Goal: Browse casually: Explore the website without a specific task or goal

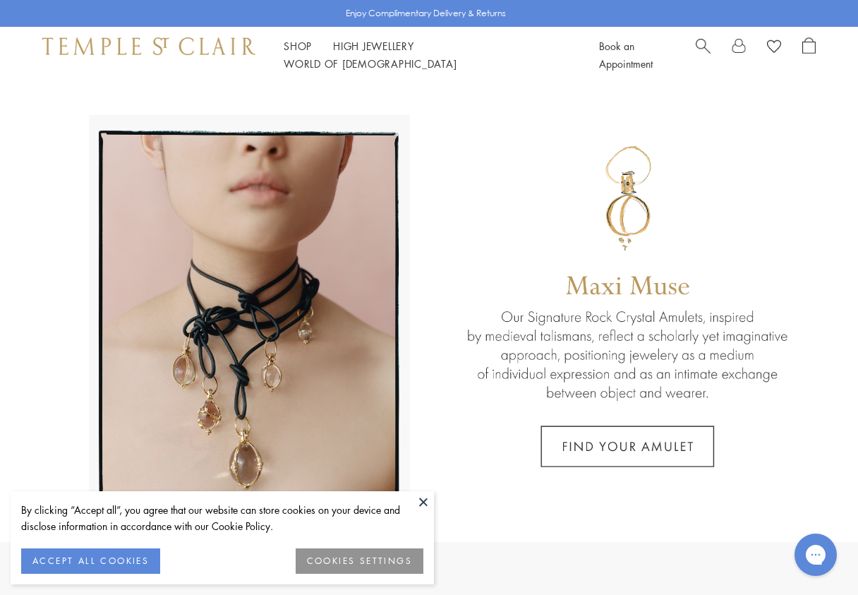
click at [199, 53] on img at bounding box center [148, 45] width 213 height 17
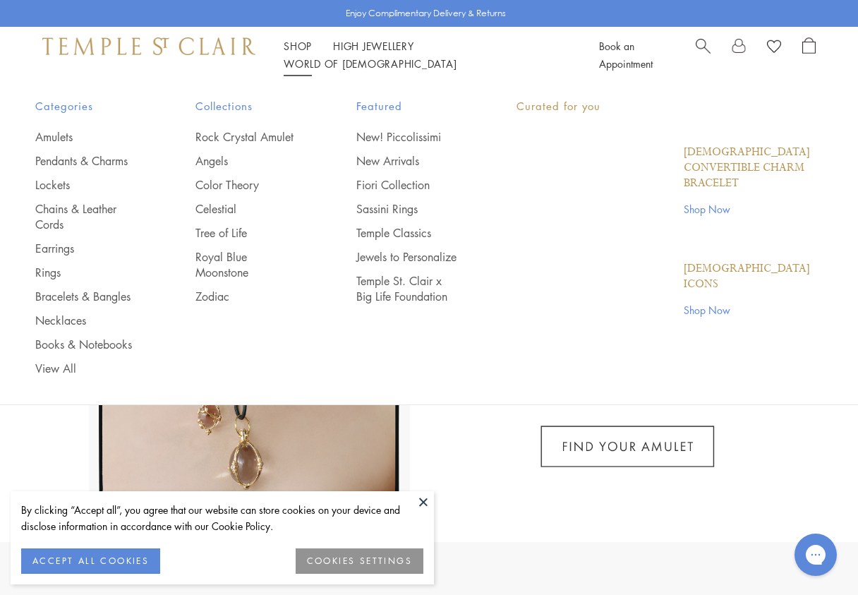
click at [296, 49] on link "Shop Shop" at bounding box center [298, 46] width 28 height 14
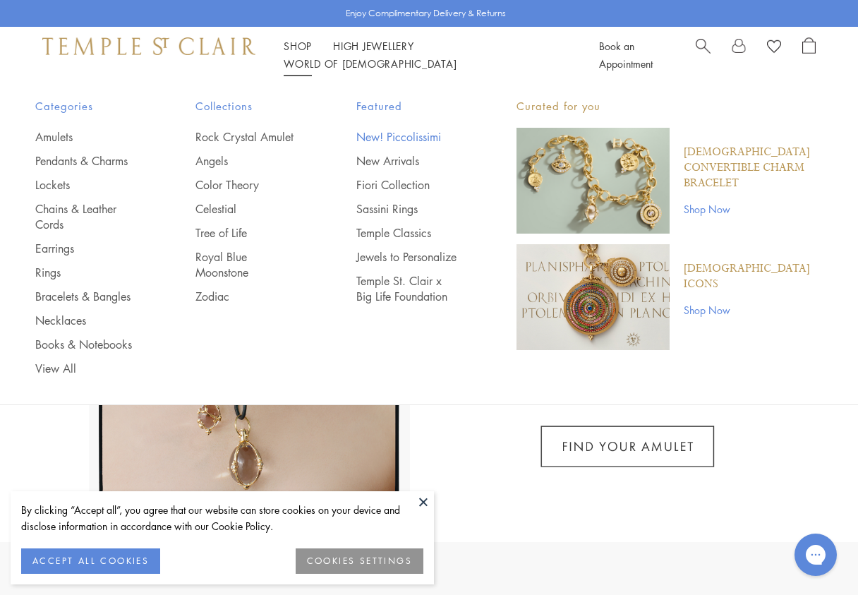
click at [419, 136] on link "New! Piccolissimi" at bounding box center [408, 137] width 104 height 16
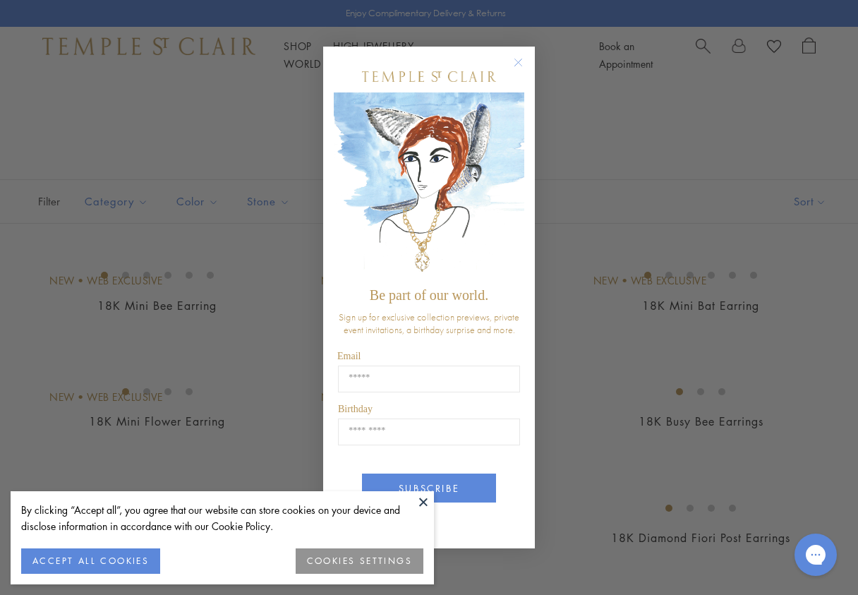
click at [516, 61] on circle "Close dialog" at bounding box center [518, 62] width 17 height 17
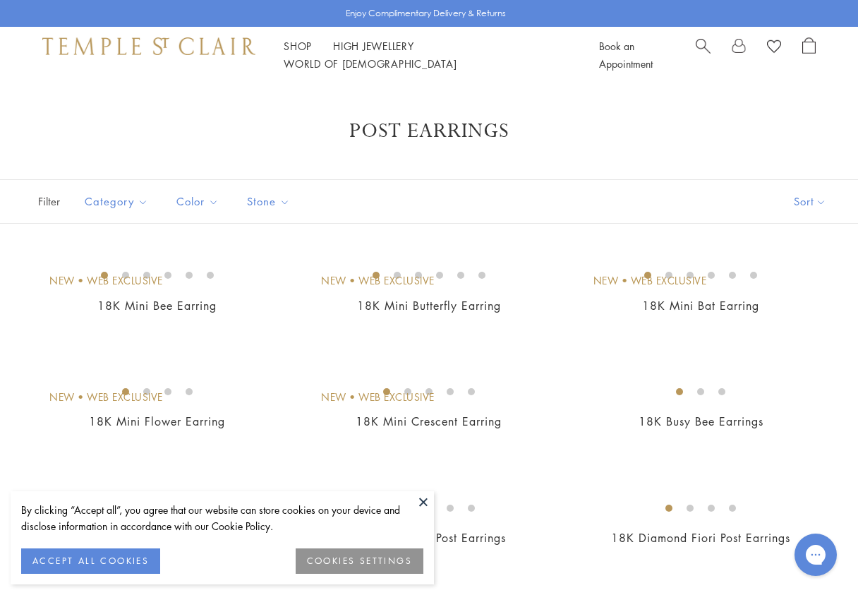
click at [423, 501] on button at bounding box center [423, 501] width 21 height 21
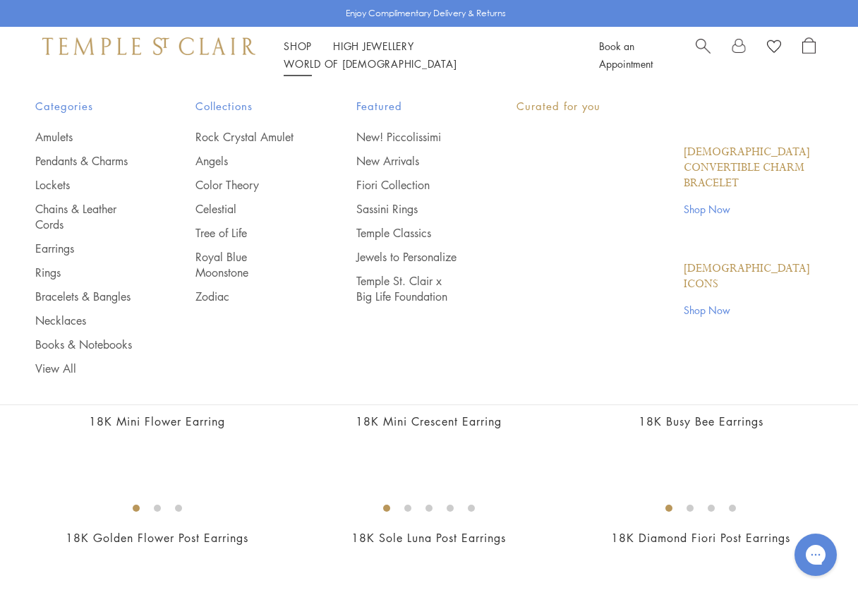
click at [301, 47] on li "Shop Shop Categories Amulets Pendants & Charms Lockets Chains & Leather Cords E…" at bounding box center [298, 46] width 28 height 18
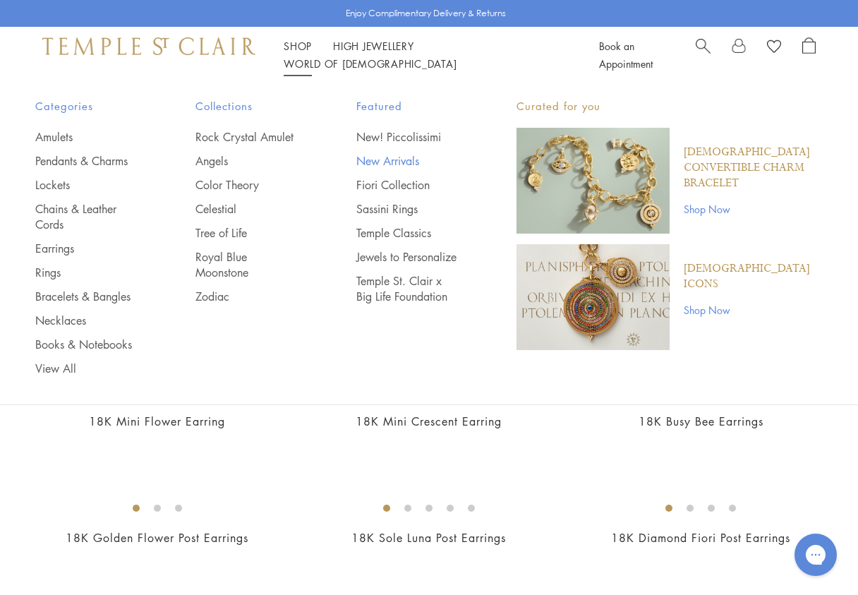
click at [392, 157] on link "New Arrivals" at bounding box center [408, 161] width 104 height 16
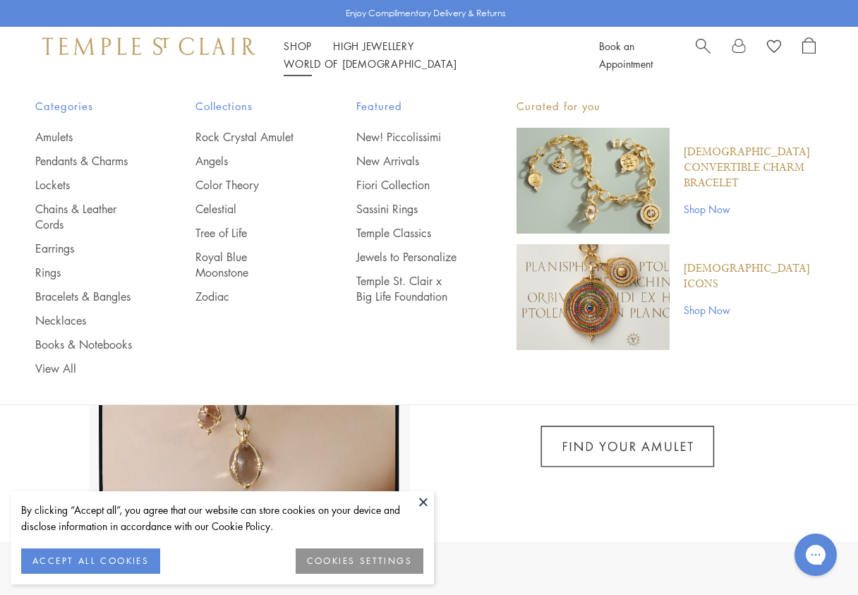
click at [300, 47] on li "Shop Shop Categories Amulets Pendants & Charms Lockets Chains & Leather Cords E…" at bounding box center [298, 46] width 28 height 18
click at [398, 255] on link "Jewels to Personalize" at bounding box center [408, 257] width 104 height 16
click at [408, 286] on link "Temple St. Clair x Big Life Foundation" at bounding box center [408, 288] width 104 height 31
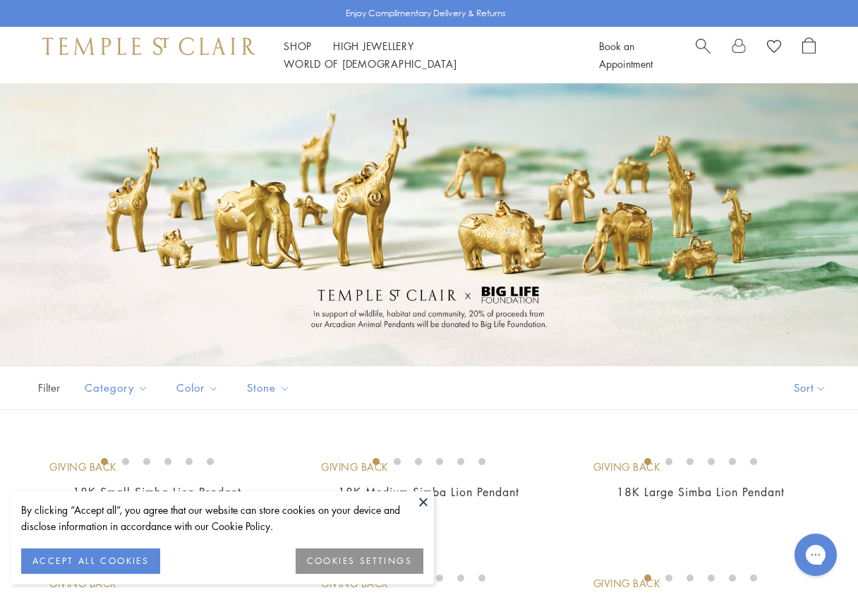
click at [318, 310] on div at bounding box center [429, 224] width 858 height 282
drag, startPoint x: 367, startPoint y: 398, endPoint x: 375, endPoint y: 362, distance: 37.0
click at [375, 363] on section "); background-size: cover; background-position: center center; background-repea…" at bounding box center [429, 496] width 858 height 827
drag, startPoint x: 390, startPoint y: 423, endPoint x: 390, endPoint y: 394, distance: 29.6
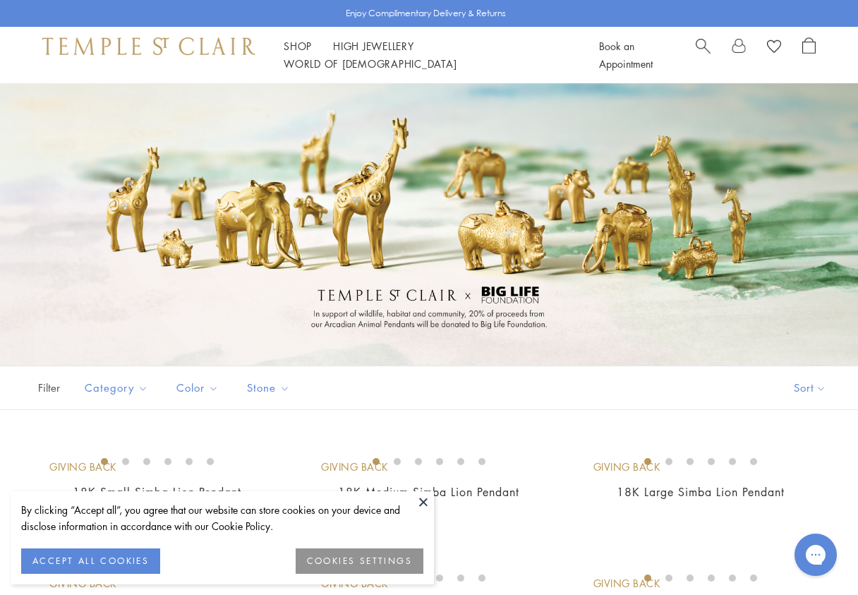
click at [383, 383] on div "Filter Sort Category Pendants Color Gold Stone" at bounding box center [429, 387] width 858 height 44
